Goal: Information Seeking & Learning: Learn about a topic

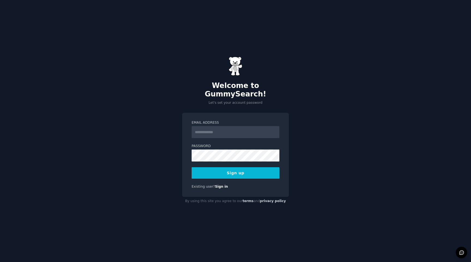
click at [218, 126] on input "Email Address" at bounding box center [235, 132] width 88 height 12
type input "**********"
click at [241, 170] on button "Sign up" at bounding box center [235, 172] width 88 height 11
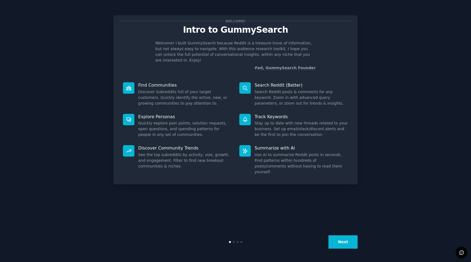
click at [346, 246] on button "Next" at bounding box center [342, 241] width 29 height 13
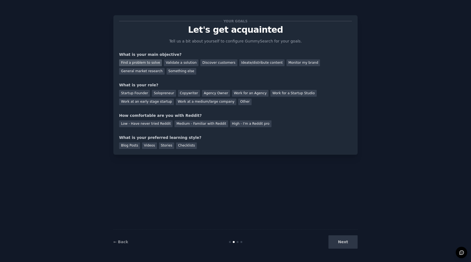
click at [144, 62] on div "Find a problem to solve" at bounding box center [140, 62] width 43 height 7
click at [288, 65] on div "Monitor my brand" at bounding box center [302, 62] width 33 height 7
click at [136, 62] on div "Find a problem to solve" at bounding box center [140, 62] width 43 height 7
click at [346, 243] on div "Next" at bounding box center [316, 241] width 81 height 13
click at [141, 92] on div "Startup Founder" at bounding box center [134, 93] width 31 height 7
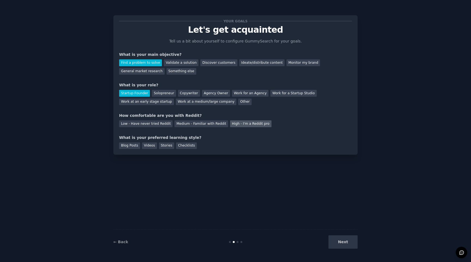
click at [235, 123] on div "High - I'm a Reddit pro" at bounding box center [250, 123] width 41 height 7
click at [187, 120] on div "Medium - Familiar with Reddit" at bounding box center [200, 123] width 53 height 7
click at [184, 146] on div "Checklists" at bounding box center [186, 145] width 21 height 7
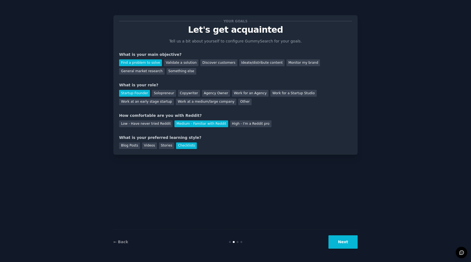
click at [347, 238] on button "Next" at bounding box center [342, 241] width 29 height 13
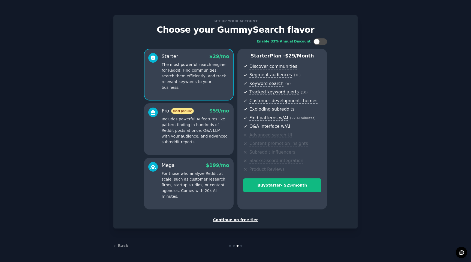
click at [235, 223] on div "Set up your account Choose your GummySearch flavor Enable 33% Annual Discount S…" at bounding box center [235, 121] width 244 height 213
click at [237, 220] on div "Continue on free tier" at bounding box center [235, 220] width 233 height 6
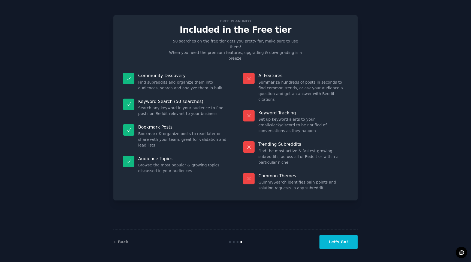
click at [328, 241] on button "Let's Go!" at bounding box center [338, 241] width 38 height 13
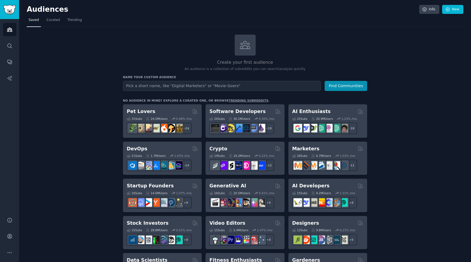
click at [165, 87] on input "text" at bounding box center [222, 86] width 198 height 10
click at [52, 19] on span "Curated" at bounding box center [53, 20] width 13 height 5
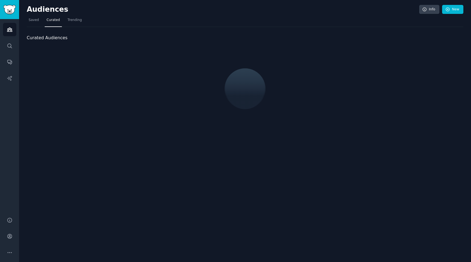
click at [87, 24] on nav "Saved Curated Trending" at bounding box center [245, 21] width 436 height 11
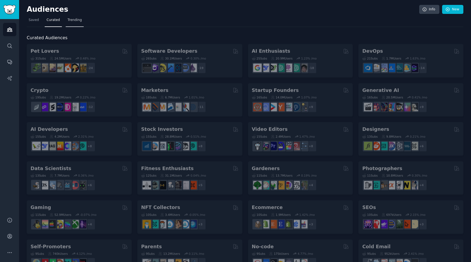
click at [73, 21] on span "Trending" at bounding box center [75, 20] width 14 height 5
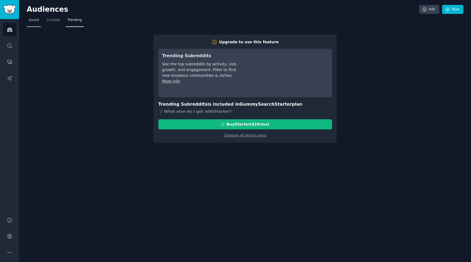
click at [31, 23] on link "Saved" at bounding box center [34, 21] width 14 height 11
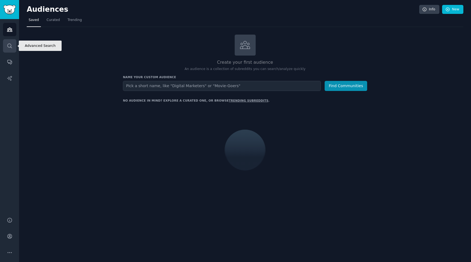
click at [9, 44] on icon "Sidebar" at bounding box center [10, 46] width 6 height 6
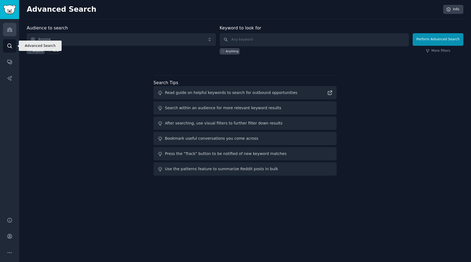
click at [8, 29] on icon "Sidebar" at bounding box center [9, 30] width 5 height 4
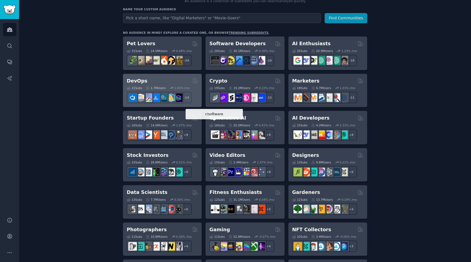
scroll to position [80, 0]
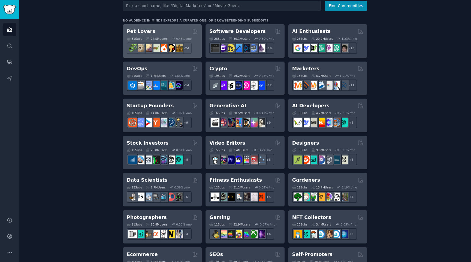
click at [172, 30] on div "Pet Lovers" at bounding box center [162, 31] width 71 height 7
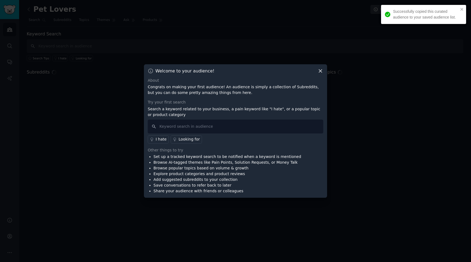
click at [461, 11] on div "Successfully copied this curated audience to your saved audience list." at bounding box center [423, 14] width 85 height 19
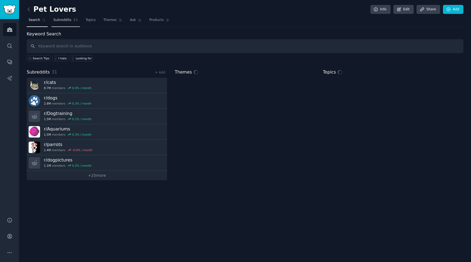
click at [69, 21] on span "Subreddits" at bounding box center [62, 20] width 18 height 5
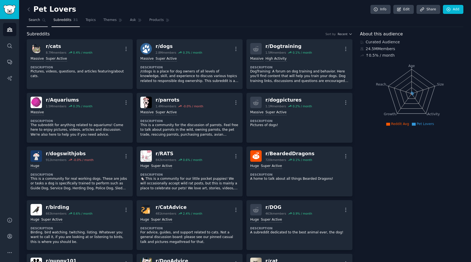
click at [34, 19] on span "Search" at bounding box center [34, 20] width 11 height 5
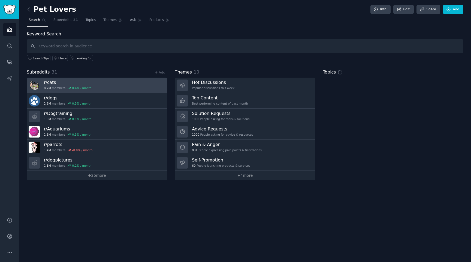
click at [114, 86] on link "r/ cats 8.7M members 0.4 % / month" at bounding box center [97, 86] width 140 height 16
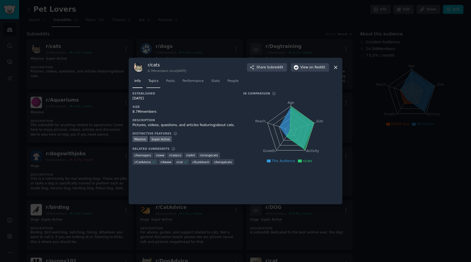
click at [156, 80] on span "Topics" at bounding box center [153, 81] width 10 height 5
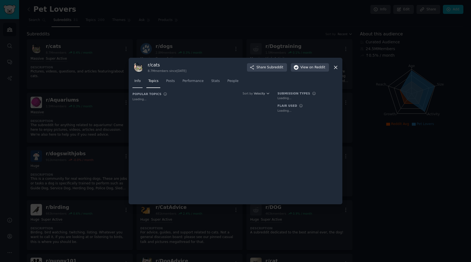
click at [142, 81] on link "Info" at bounding box center [137, 82] width 10 height 11
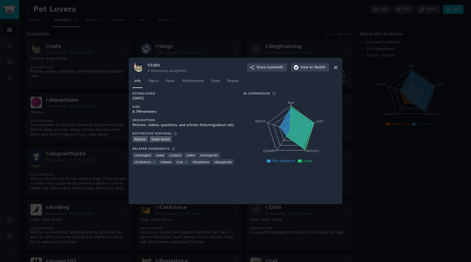
click at [338, 68] on icon at bounding box center [336, 68] width 6 height 6
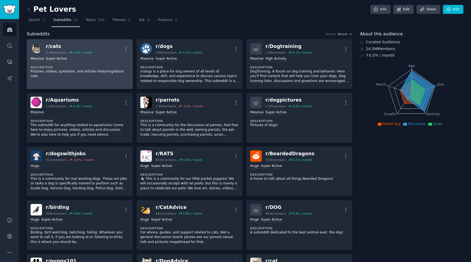
click at [54, 46] on div "r/ cats" at bounding box center [69, 46] width 47 height 7
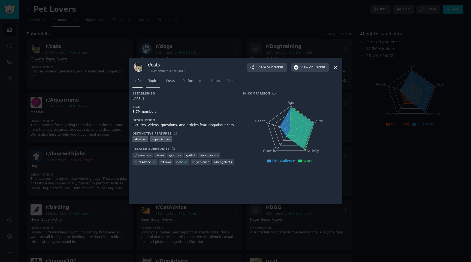
click at [152, 82] on span "Topics" at bounding box center [153, 81] width 10 height 5
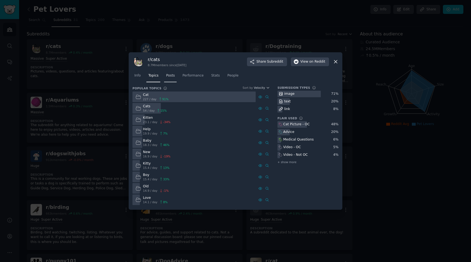
click at [172, 73] on link "Posts" at bounding box center [170, 76] width 13 height 11
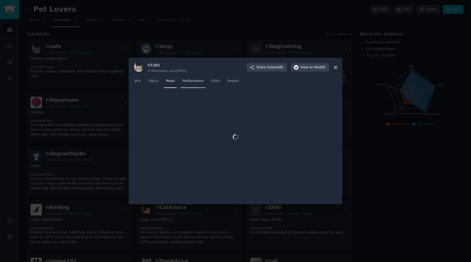
click at [197, 77] on link "Performance" at bounding box center [192, 82] width 25 height 11
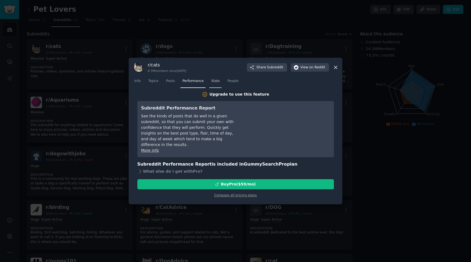
click at [214, 82] on span "Stats" at bounding box center [215, 81] width 8 height 5
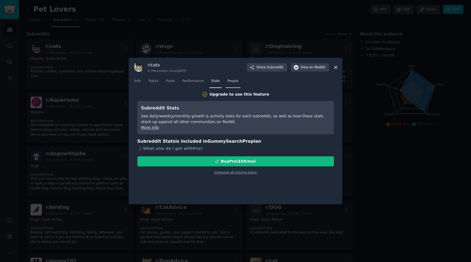
click at [237, 81] on span "People" at bounding box center [232, 81] width 11 height 5
click at [160, 80] on link "Topics" at bounding box center [153, 82] width 14 height 11
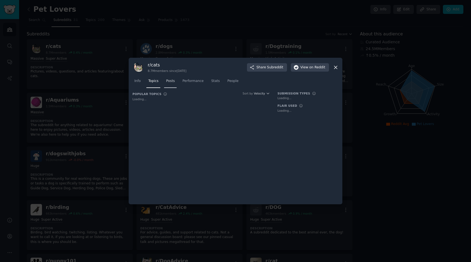
click at [173, 80] on span "Posts" at bounding box center [170, 81] width 9 height 5
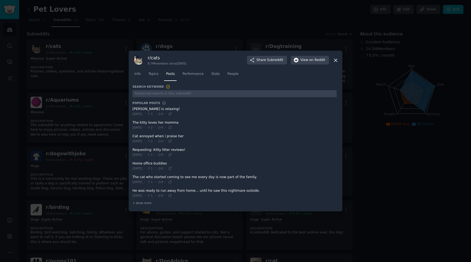
click at [335, 61] on icon at bounding box center [336, 60] width 6 height 6
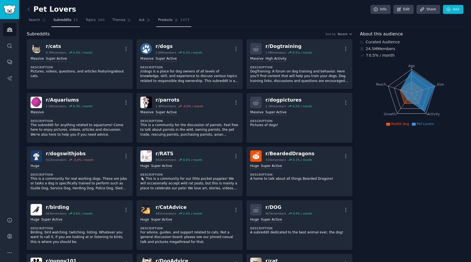
click at [165, 22] on span "Products" at bounding box center [165, 20] width 14 height 5
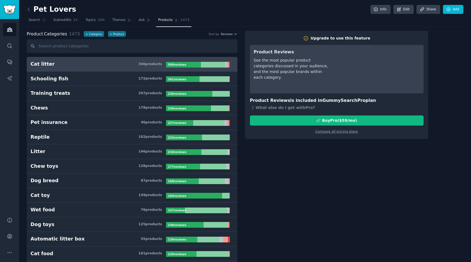
click at [47, 66] on div "Cat litter" at bounding box center [43, 64] width 24 height 7
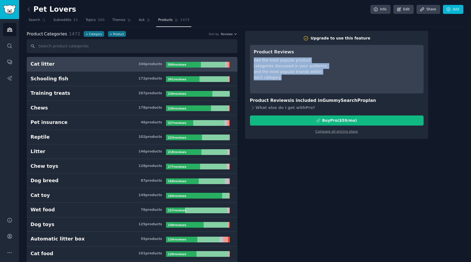
drag, startPoint x: 261, startPoint y: 66, endPoint x: 286, endPoint y: 82, distance: 29.6
click at [286, 82] on div "Product Reviews See the most popular product categories discussed in your audie…" at bounding box center [336, 69] width 173 height 48
click at [290, 70] on div "See the most popular product categories discussed in your audience, and the mos…" at bounding box center [292, 68] width 77 height 23
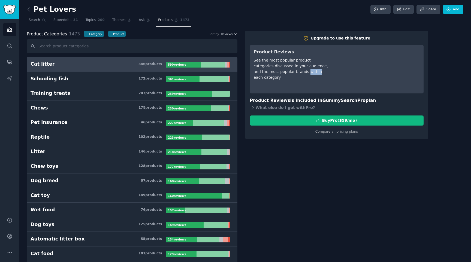
click at [290, 70] on div "See the most popular product categories discussed in your audience, and the mos…" at bounding box center [292, 68] width 77 height 23
click at [295, 70] on div "See the most popular product categories discussed in your audience, and the mos…" at bounding box center [292, 68] width 77 height 23
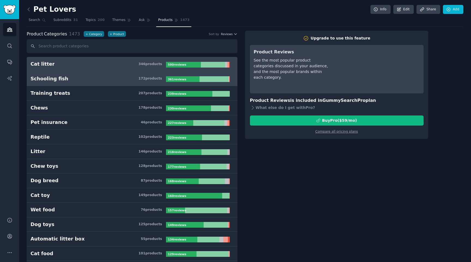
click at [61, 80] on div "Schooling fish" at bounding box center [50, 78] width 38 height 7
click at [72, 62] on h3 "Cat litter 346 product s" at bounding box center [98, 64] width 135 height 7
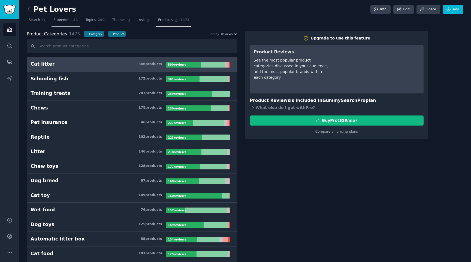
click at [59, 23] on link "Subreddits 31" at bounding box center [65, 21] width 28 height 11
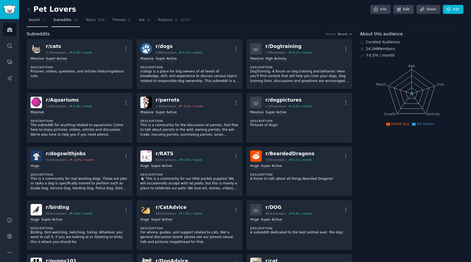
click at [34, 20] on span "Search" at bounding box center [34, 20] width 11 height 5
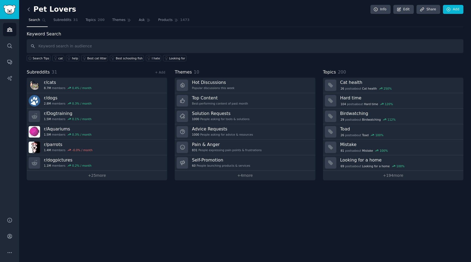
click at [28, 7] on icon at bounding box center [29, 10] width 6 height 6
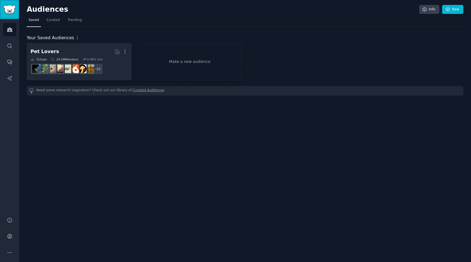
click at [7, 8] on img "Sidebar" at bounding box center [9, 10] width 13 height 10
click at [11, 5] on img "Sidebar" at bounding box center [9, 10] width 13 height 10
